Goal: Communication & Community: Share content

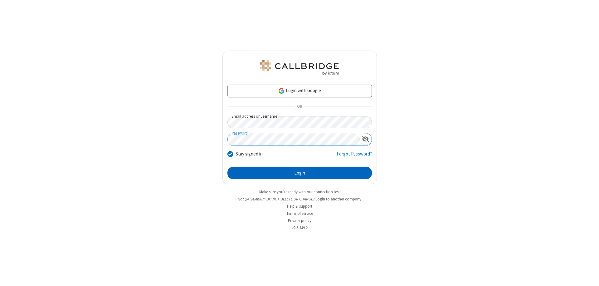
click at [299, 173] on button "Login" at bounding box center [299, 173] width 144 height 12
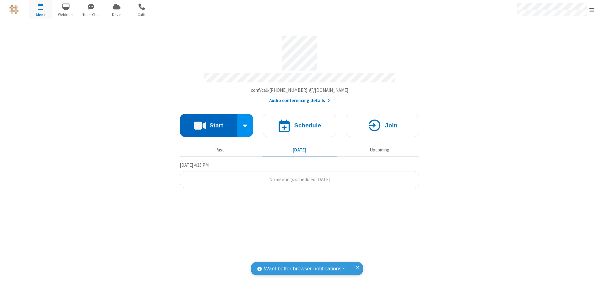
click at [208, 122] on button "Start" at bounding box center [209, 125] width 58 height 23
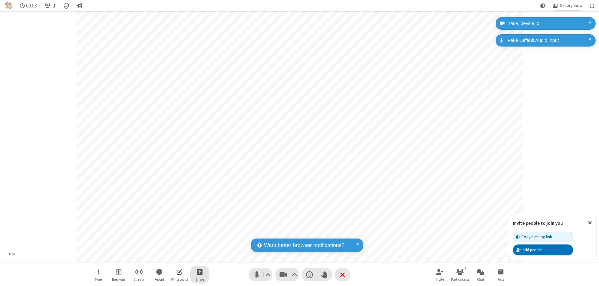
click at [200, 271] on span "Start sharing" at bounding box center [200, 272] width 6 height 8
click at [199, 233] on span "Share additional camera" at bounding box center [203, 234] width 46 height 5
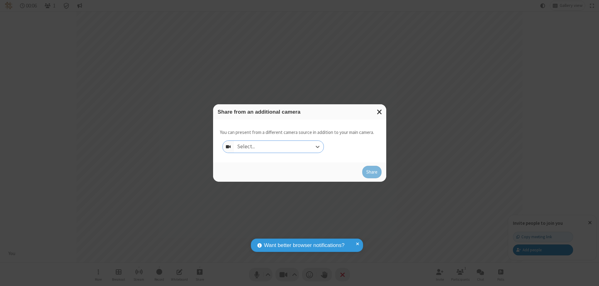
click at [278, 147] on div "Select..." at bounding box center [278, 147] width 89 height 12
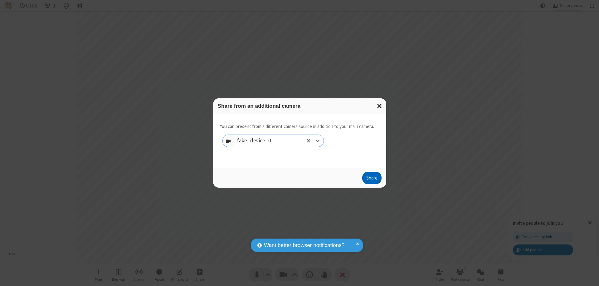
click at [371, 179] on button "Share" at bounding box center [371, 178] width 19 height 12
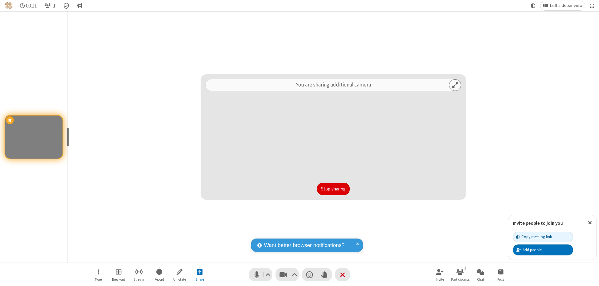
click at [333, 189] on button "Stop sharing" at bounding box center [333, 188] width 33 height 12
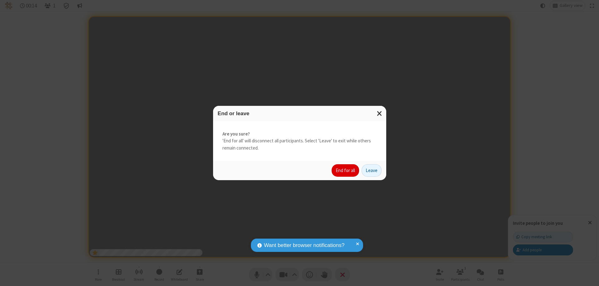
click at [346, 170] on button "End for all" at bounding box center [344, 170] width 27 height 12
